Goal: Task Accomplishment & Management: Manage account settings

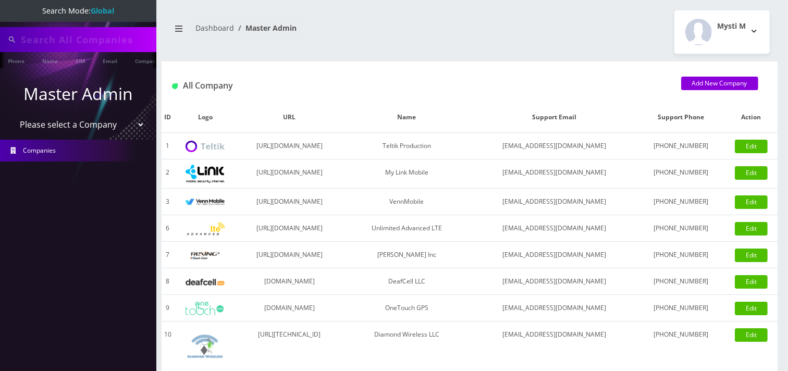
type input "9299697138"
click at [71, 126] on select "Please select a Company Teltik Production My Link Mobile VennMobile Unlimited A…" at bounding box center [78, 126] width 133 height 20
select select "23"
click at [12, 116] on select "Please select a Company Teltik Production My Link Mobile VennMobile Unlimited A…" at bounding box center [78, 126] width 133 height 20
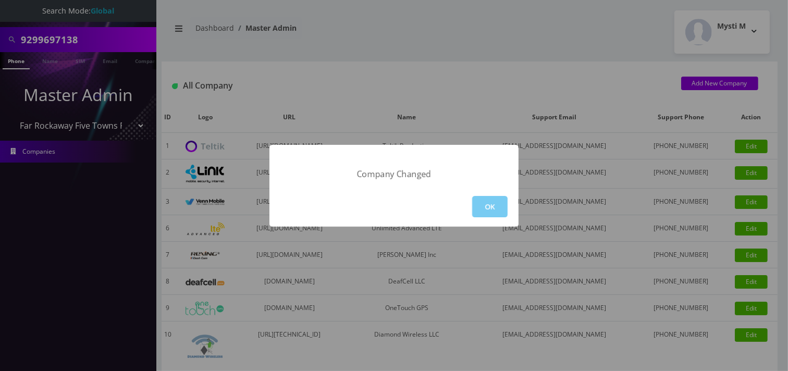
click at [478, 211] on button "OK" at bounding box center [489, 206] width 35 height 21
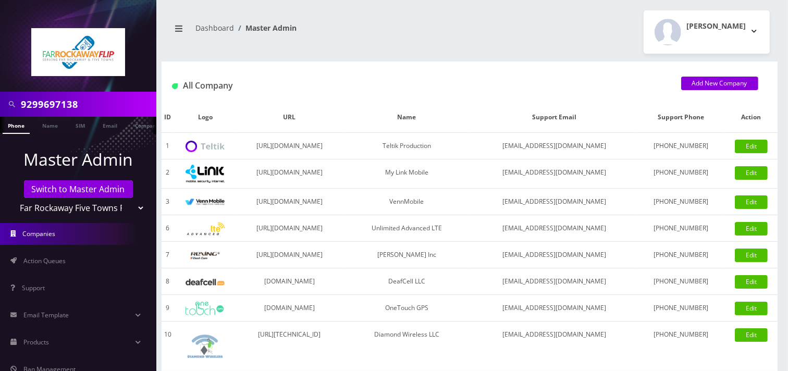
click at [100, 102] on input "9299697138" at bounding box center [87, 104] width 133 height 20
click at [100, 101] on input "9299697138" at bounding box center [87, 104] width 133 height 20
paste input "-662-8784"
click at [66, 104] on input "929-662-8784" at bounding box center [87, 104] width 133 height 20
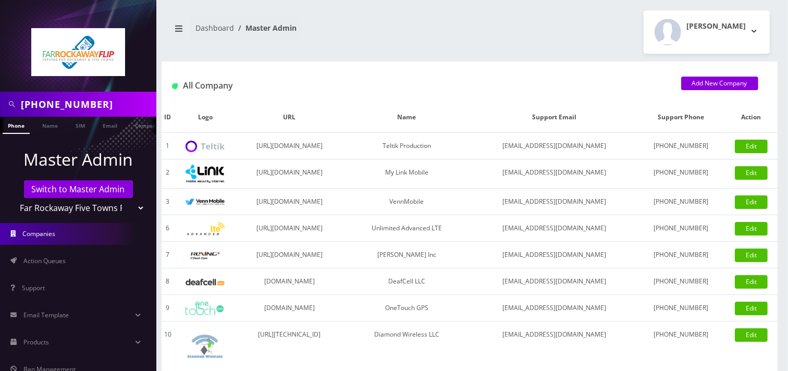
click at [64, 103] on input "929-662-8784" at bounding box center [87, 104] width 133 height 20
click at [43, 109] on input "929-6628784" at bounding box center [87, 104] width 133 height 20
click at [102, 100] on input "9296628784" at bounding box center [87, 104] width 133 height 20
type input "9296628784"
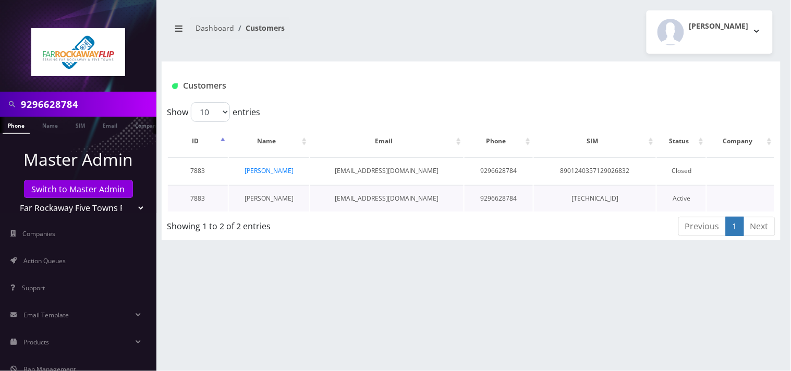
click at [273, 195] on link "yehuda stahler" at bounding box center [269, 198] width 49 height 9
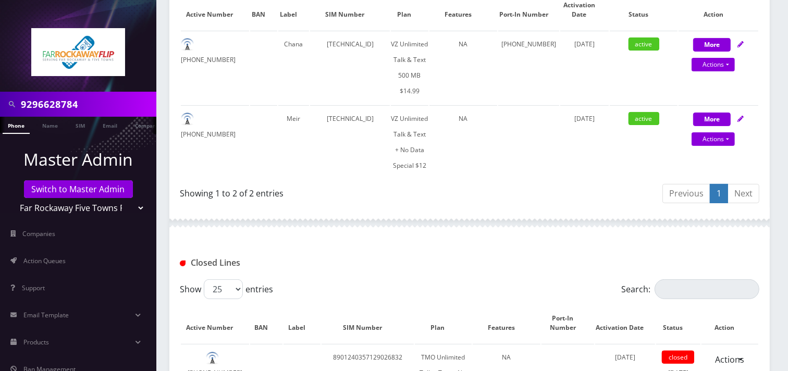
scroll to position [262, 0]
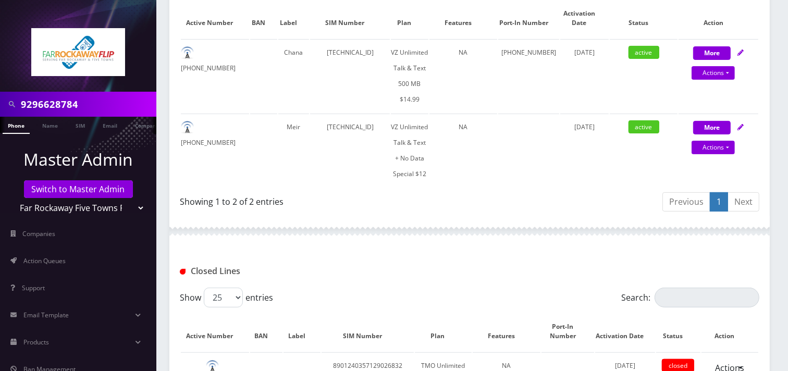
click at [111, 93] on div "9296628784" at bounding box center [78, 104] width 156 height 25
click at [101, 105] on input "9296628784" at bounding box center [87, 104] width 133 height 20
paste input "7453492"
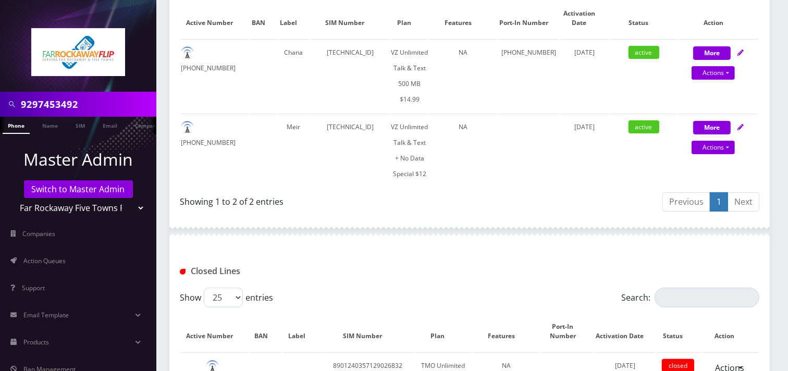
type input "9297453492"
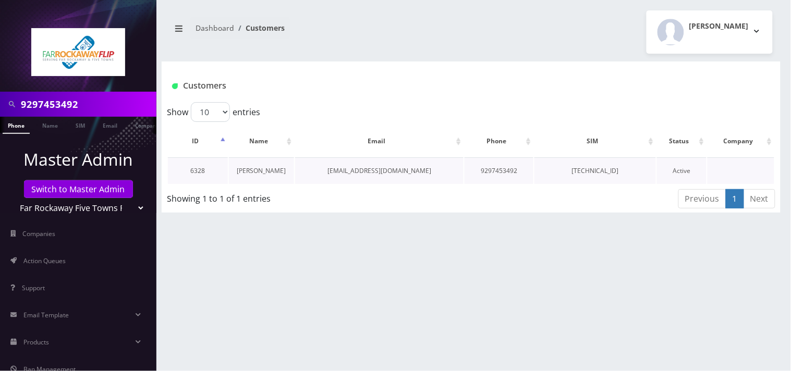
click at [254, 174] on link "esty breuer" at bounding box center [261, 170] width 49 height 9
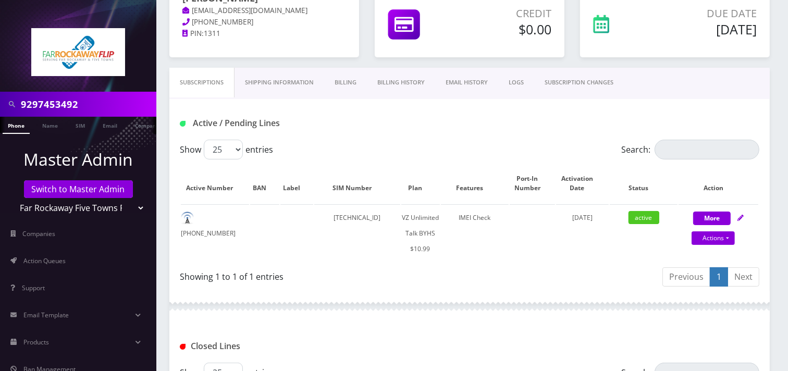
scroll to position [58, 0]
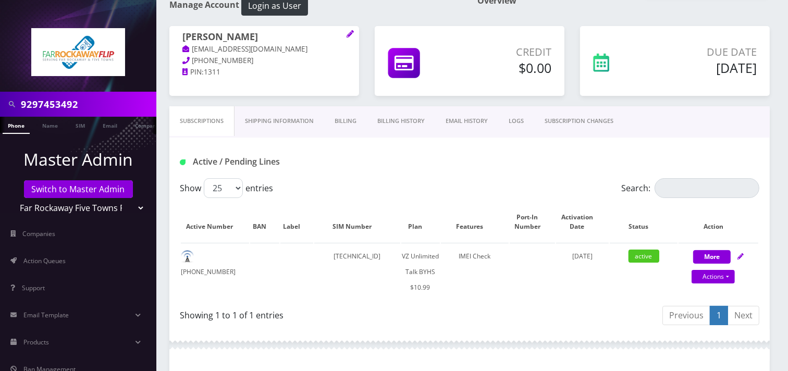
click at [597, 127] on link "SUBSCRIPTION CHANGES" at bounding box center [579, 121] width 90 height 30
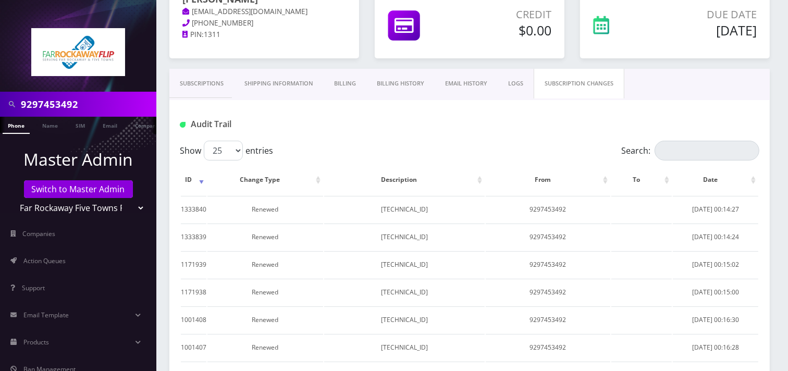
scroll to position [116, 0]
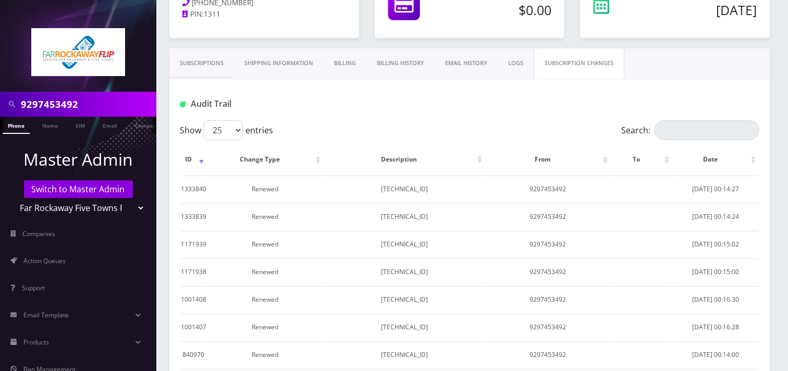
click at [190, 64] on link "Subscriptions" at bounding box center [201, 63] width 65 height 30
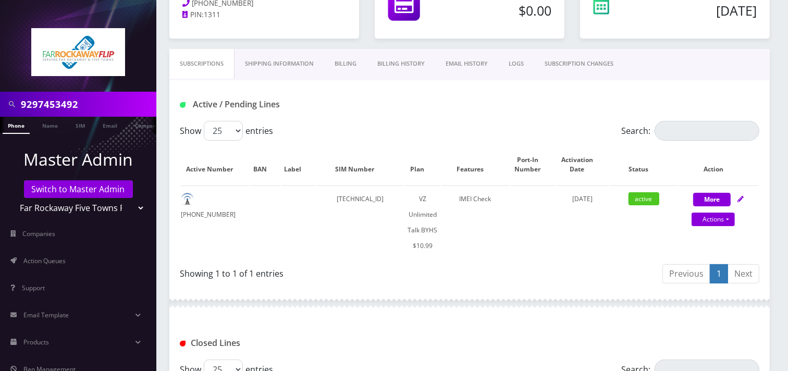
scroll to position [116, 0]
click at [94, 96] on input "9297453492" at bounding box center [87, 104] width 133 height 20
click at [93, 96] on input "9297453492" at bounding box center [87, 104] width 133 height 20
paste input "-662-8784"
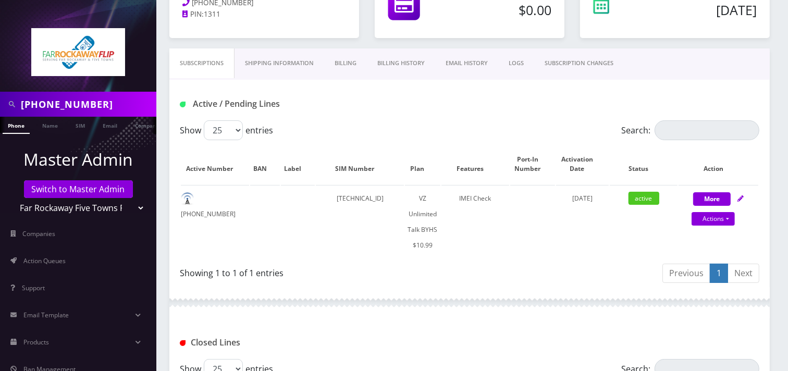
click at [62, 103] on input "929-662-8784" at bounding box center [87, 104] width 133 height 20
click at [40, 103] on input "929-6628784" at bounding box center [87, 104] width 133 height 20
click at [41, 101] on input "929-6628784" at bounding box center [87, 104] width 133 height 20
click at [86, 107] on input "9296628784" at bounding box center [87, 104] width 133 height 20
type input "9296628784"
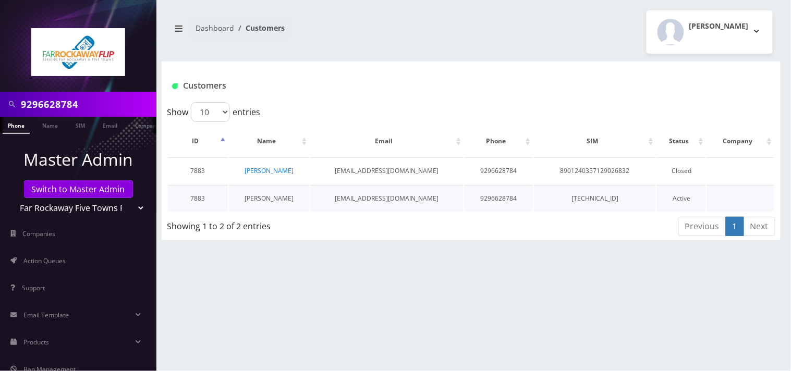
click at [281, 199] on link "[PERSON_NAME]" at bounding box center [269, 198] width 49 height 9
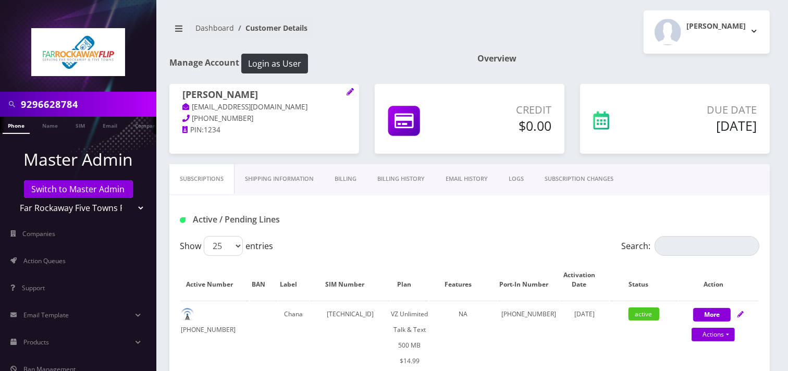
click at [254, 90] on h1 "yehuda stahler" at bounding box center [264, 95] width 164 height 13
copy h1 "yehuda stahler"
click at [293, 181] on link "Shipping Information" at bounding box center [280, 179] width 90 height 30
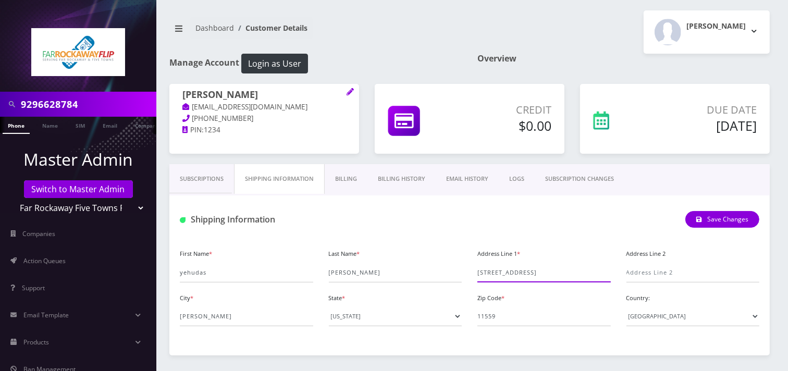
click at [498, 272] on input "17 Beechwood dr" at bounding box center [544, 273] width 133 height 20
click at [500, 316] on input "11559" at bounding box center [544, 317] width 133 height 20
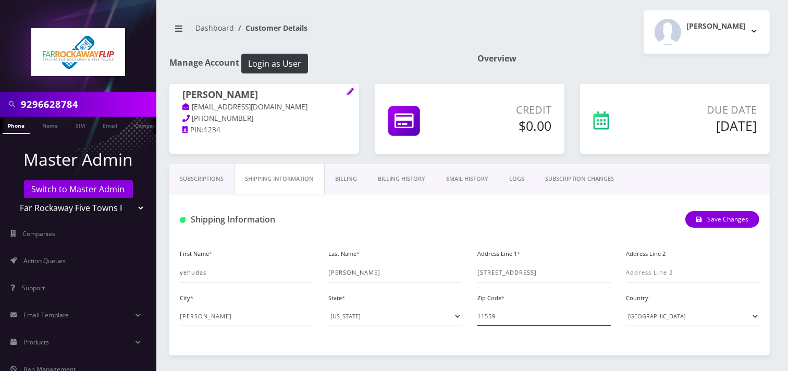
click at [500, 316] on input "11559" at bounding box center [544, 317] width 133 height 20
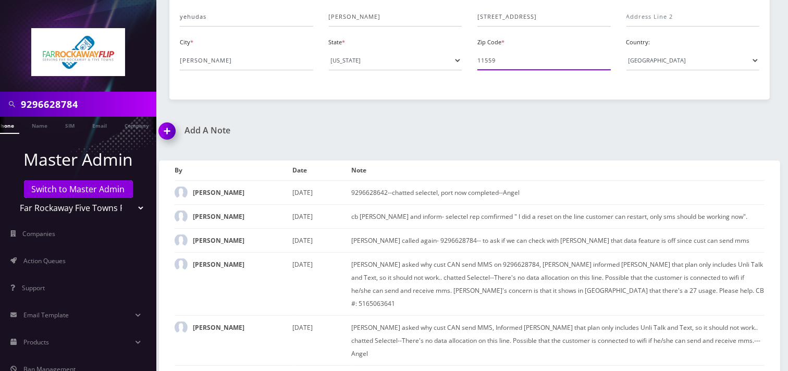
scroll to position [0, 16]
click at [164, 131] on img at bounding box center [169, 134] width 31 height 31
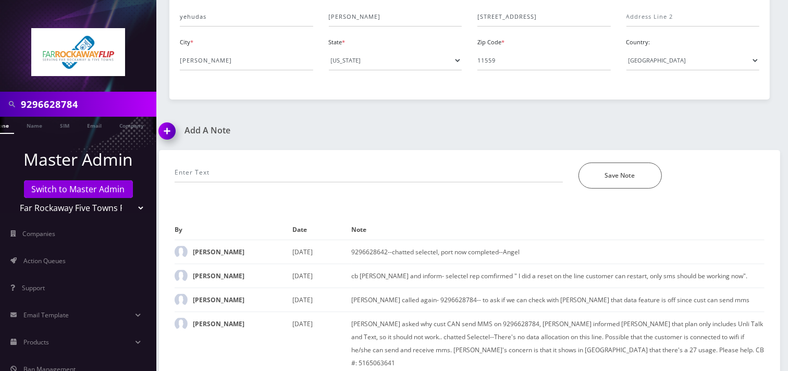
scroll to position [315, 0]
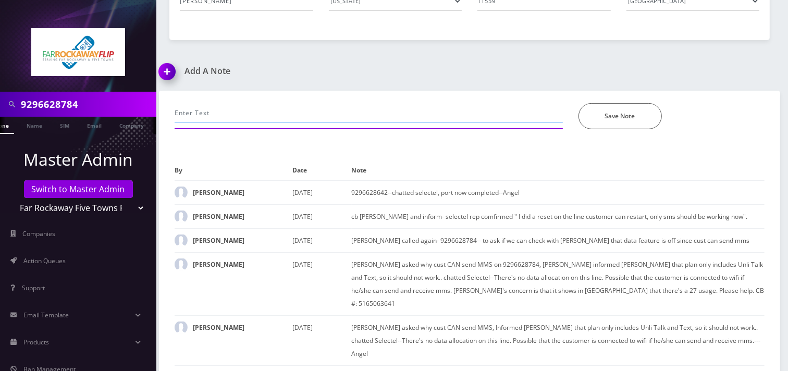
click at [233, 116] on input "text" at bounding box center [369, 113] width 388 height 20
click at [56, 97] on input "9296628784" at bounding box center [87, 104] width 133 height 20
click at [58, 97] on input "9296628784" at bounding box center [87, 104] width 133 height 20
click at [207, 116] on input "text" at bounding box center [369, 113] width 388 height 20
paste input "9296628784"
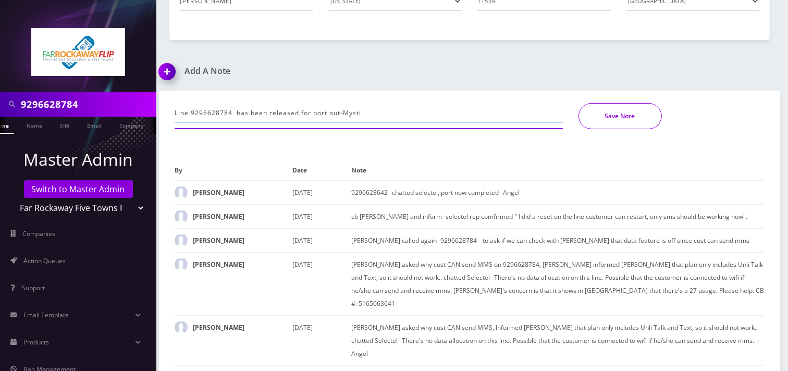
type input "Line 9296628784 has been released for port out-Mysti"
click at [635, 117] on button "Save Note" at bounding box center [620, 116] width 83 height 26
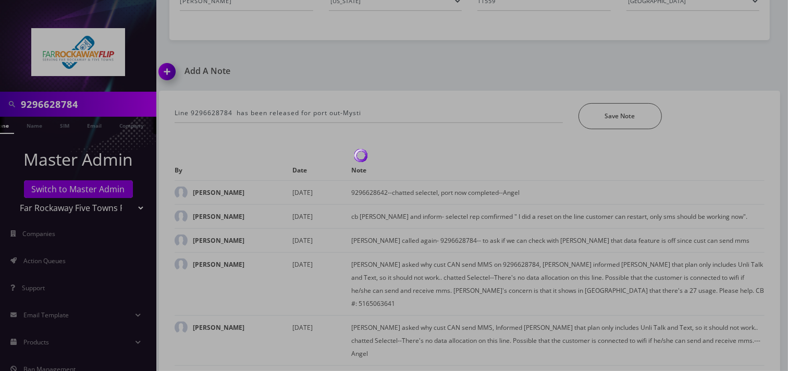
scroll to position [280, 0]
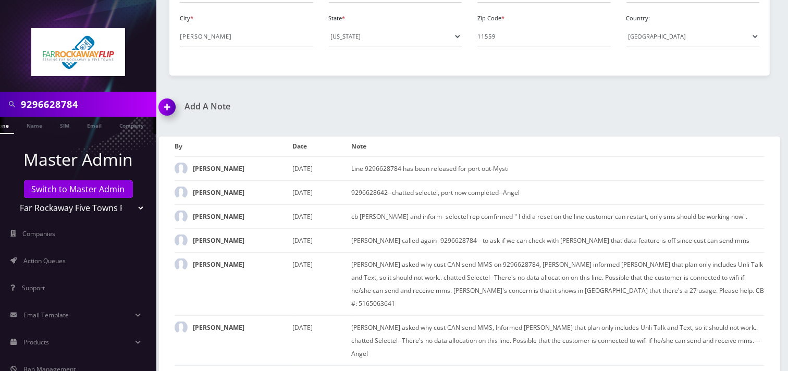
click at [84, 102] on input "9296628784" at bounding box center [87, 104] width 133 height 20
click at [85, 102] on input "9296628784" at bounding box center [87, 104] width 133 height 20
paste input "8482106562"
type input "8482106562"
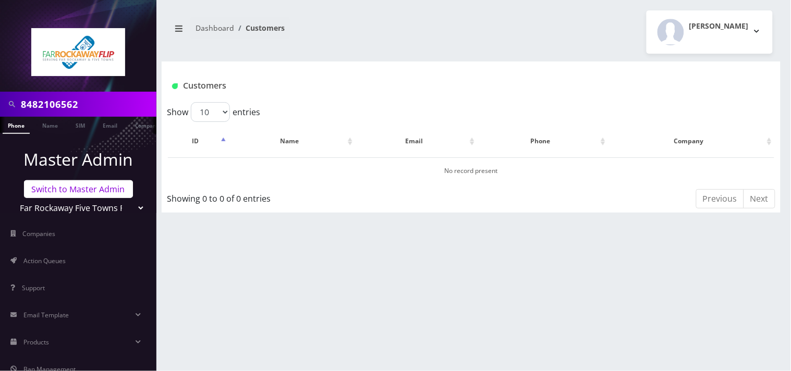
click at [78, 190] on link "Switch to Master Admin" at bounding box center [78, 189] width 109 height 18
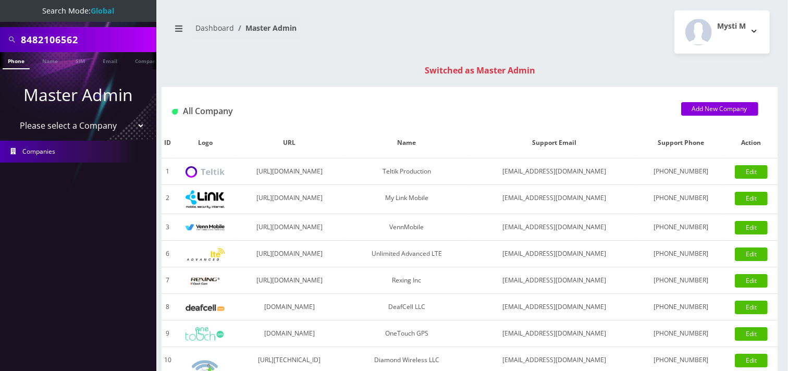
click at [105, 42] on input "8482106562" at bounding box center [87, 40] width 133 height 20
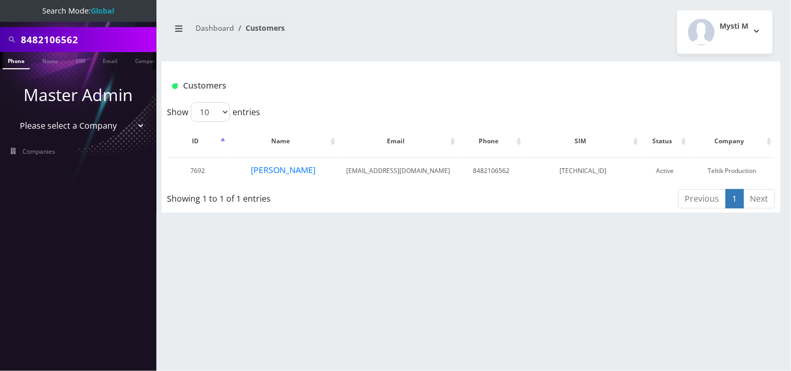
scroll to position [0, 5]
click at [279, 168] on button "[PERSON_NAME]" at bounding box center [284, 170] width 66 height 14
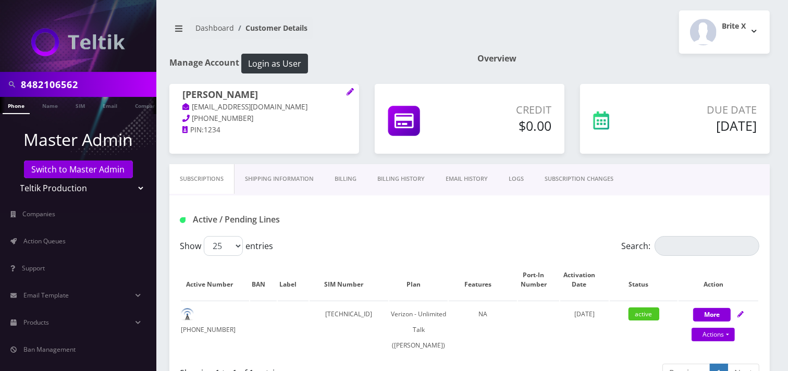
click at [614, 180] on link "SUBSCRIPTION CHANGES" at bounding box center [579, 179] width 90 height 30
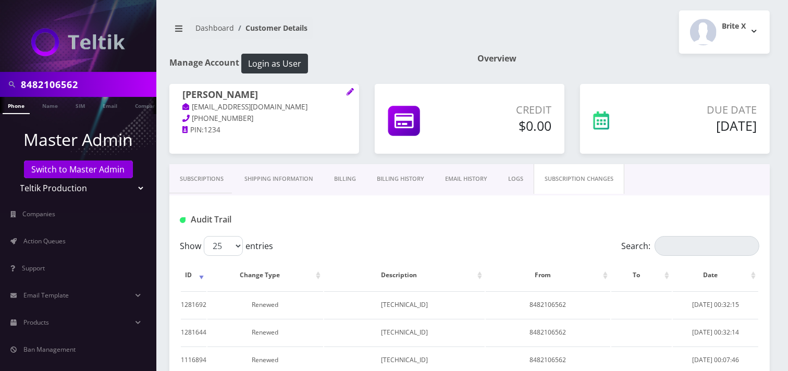
click at [204, 184] on link "Subscriptions" at bounding box center [201, 179] width 65 height 30
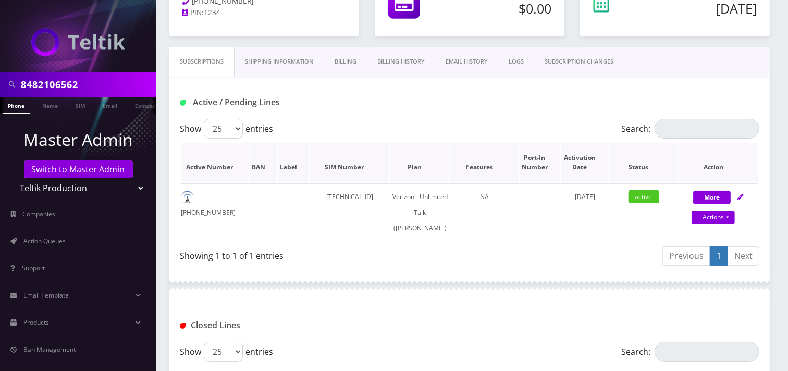
scroll to position [117, 0]
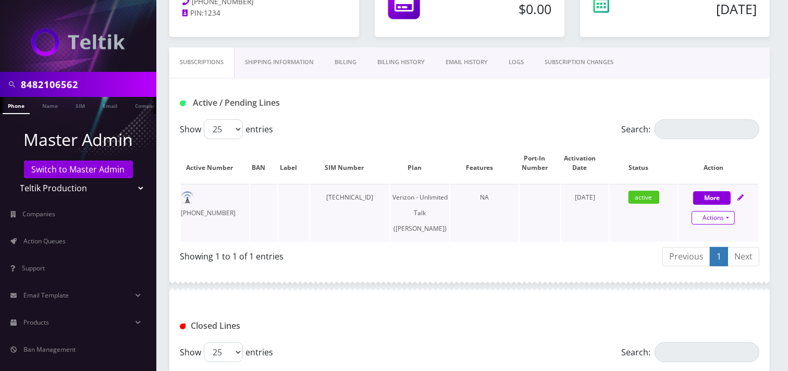
click at [700, 214] on link "Actions" at bounding box center [713, 218] width 43 height 14
select select "459"
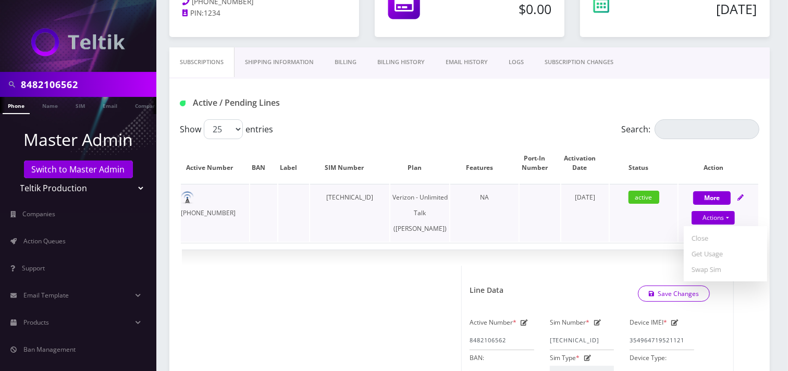
click at [562, 231] on td "[DATE]" at bounding box center [585, 213] width 47 height 58
